Goal: Task Accomplishment & Management: Use online tool/utility

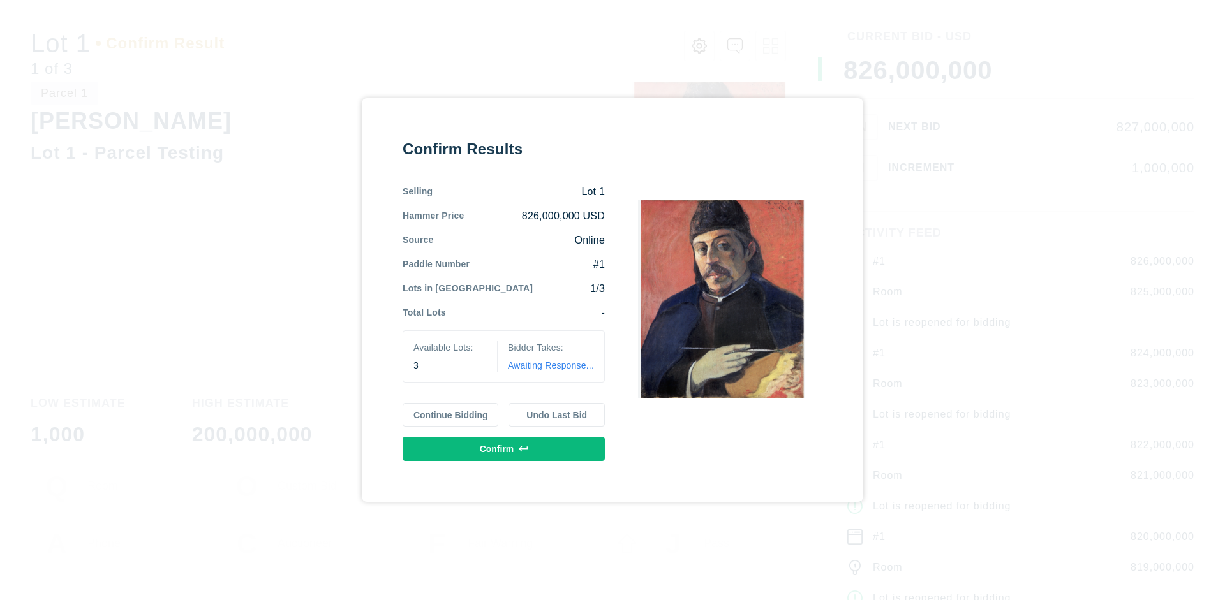
click at [451, 415] on button "Continue Bidding" at bounding box center [451, 415] width 96 height 24
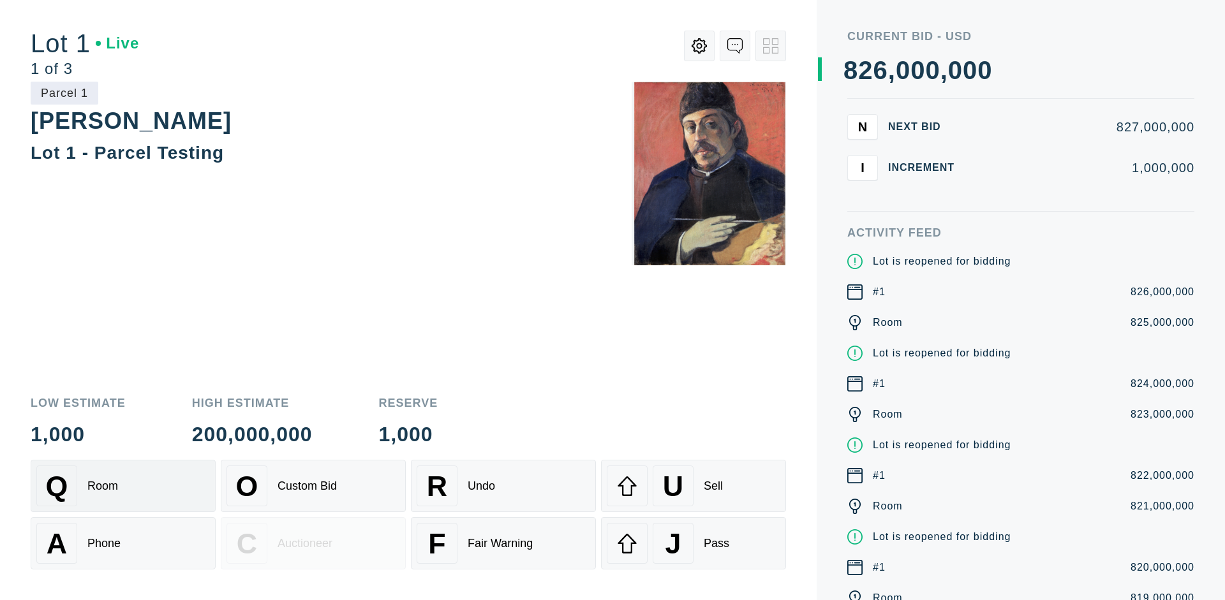
click at [123, 486] on div "Q Room" at bounding box center [123, 486] width 174 height 41
